Goal: Information Seeking & Learning: Learn about a topic

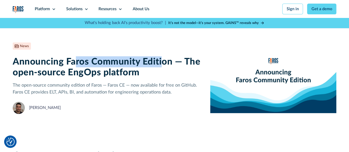
drag, startPoint x: 73, startPoint y: 59, endPoint x: 162, endPoint y: 56, distance: 89.2
click at [162, 56] on h1 "Announcing Faros Community Edition — The open-source EngOps platform" at bounding box center [107, 67] width 189 height 22
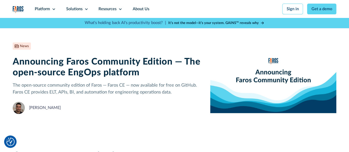
click at [172, 63] on h1 "Announcing Faros Community Edition — The open-source EngOps platform" at bounding box center [107, 67] width 189 height 22
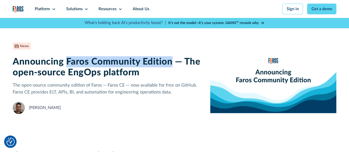
drag, startPoint x: 170, startPoint y: 63, endPoint x: 65, endPoint y: 64, distance: 105.5
click at [65, 64] on h1 "Announcing Faros Community Edition — The open-source EngOps platform" at bounding box center [107, 67] width 189 height 22
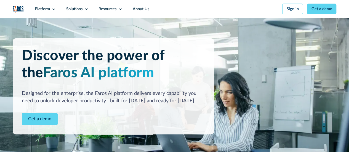
click at [336, 21] on img at bounding box center [174, 86] width 349 height 136
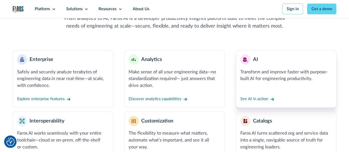
scroll to position [202, 0]
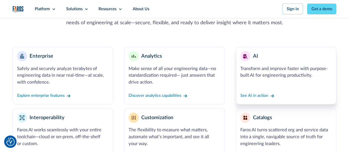
click at [261, 93] on div "See AI in action" at bounding box center [287, 93] width 92 height 14
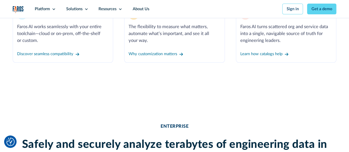
scroll to position [301, 0]
